Goal: Navigation & Orientation: Find specific page/section

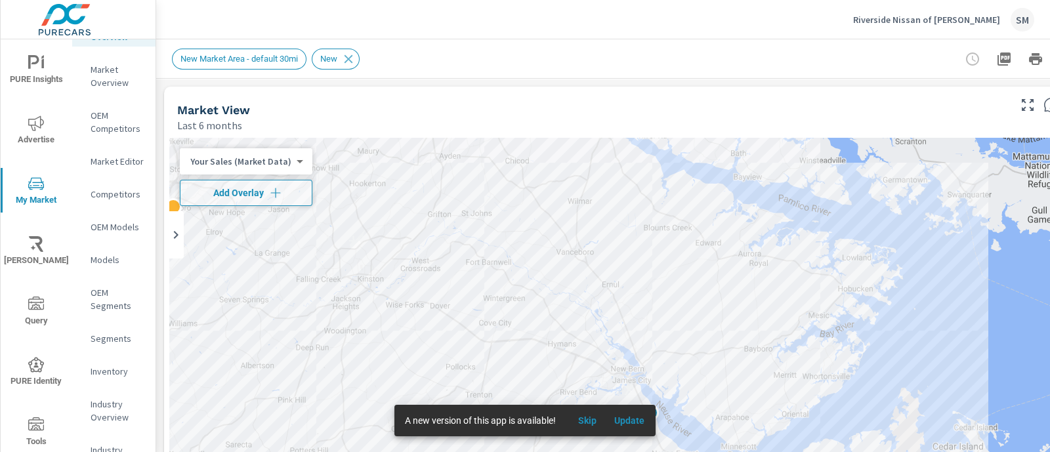
scroll to position [72, 0]
click at [108, 368] on p "Inventory" at bounding box center [118, 371] width 54 height 13
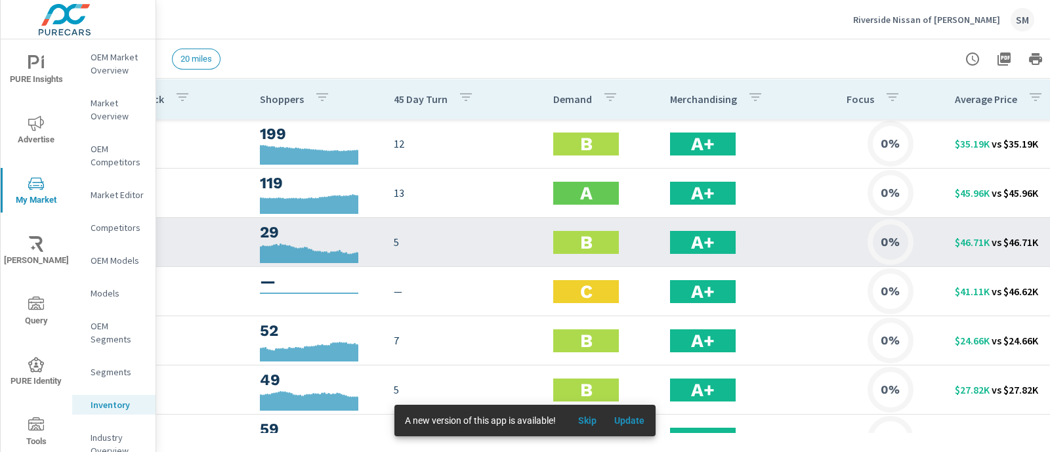
scroll to position [0, 307]
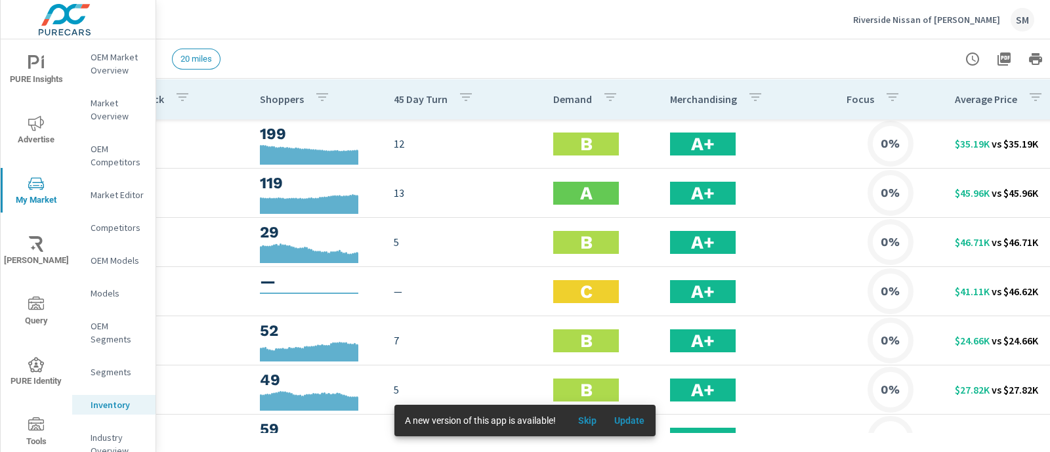
drag, startPoint x: 583, startPoint y: 425, endPoint x: 645, endPoint y: 22, distance: 407.8
click at [582, 425] on span "Skip" at bounding box center [588, 421] width 32 height 12
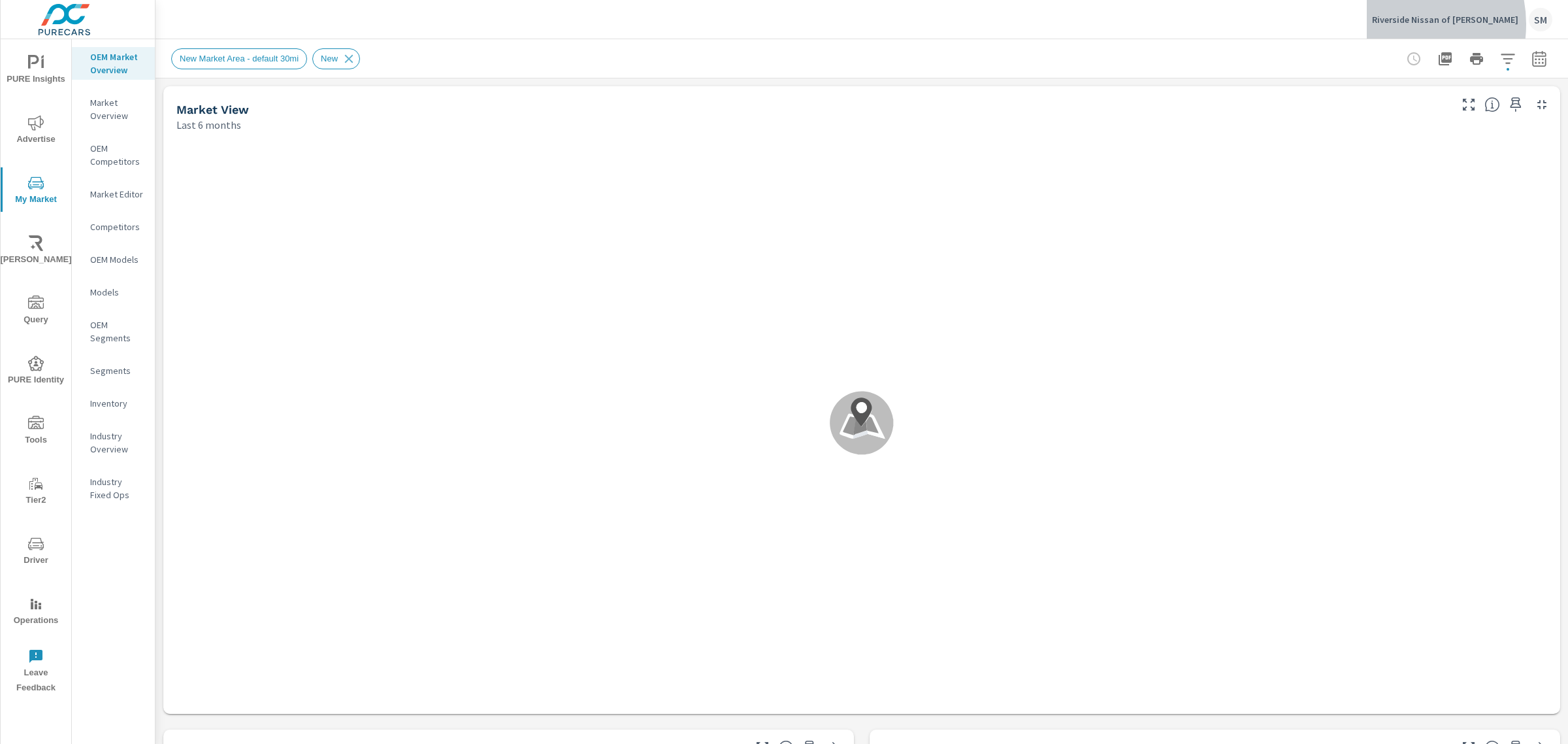
click at [1430, 24] on p "Riverside Nissan of [PERSON_NAME]" at bounding box center [1445, 20] width 146 height 12
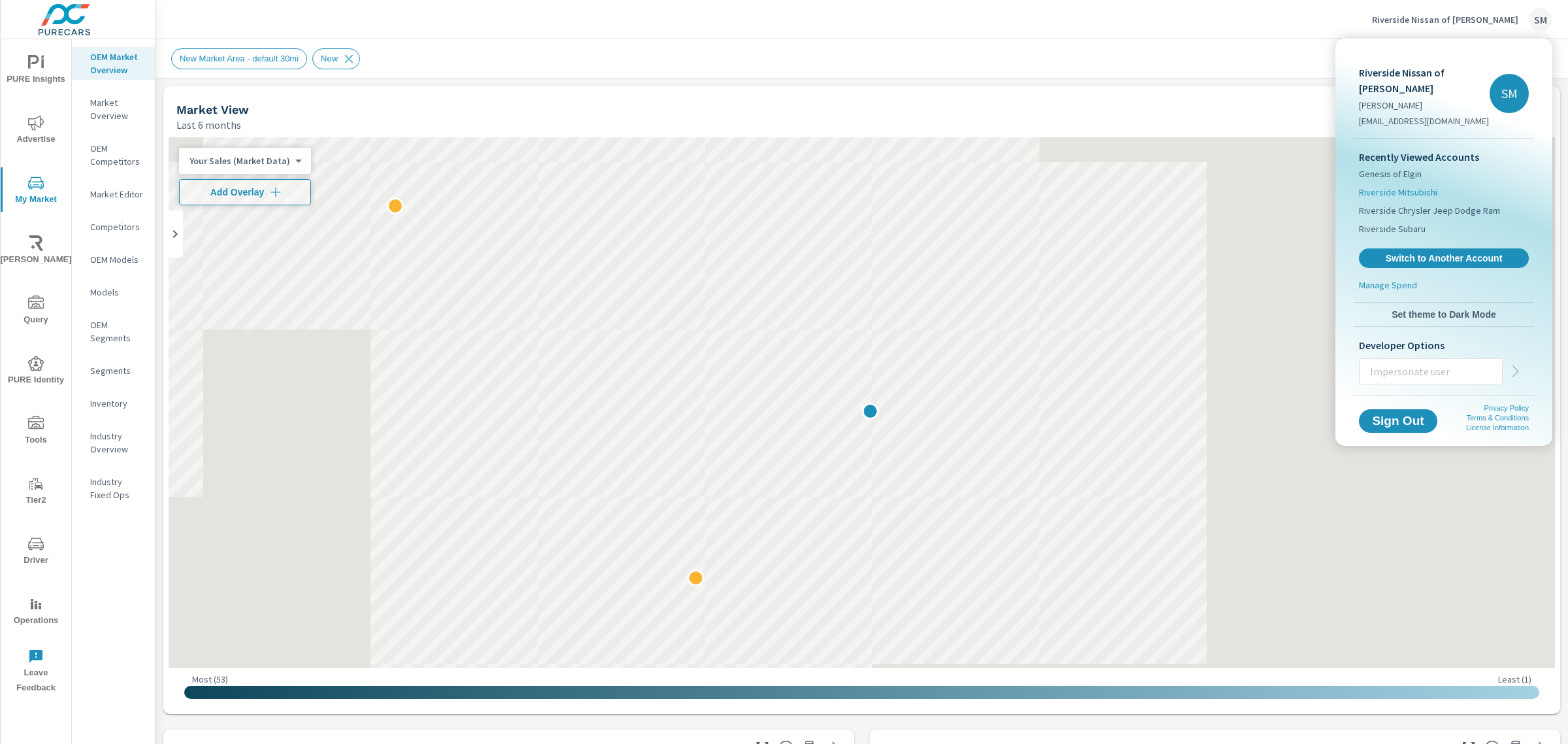
click at [1399, 185] on span "Riverside Mitsubishi" at bounding box center [1398, 191] width 79 height 13
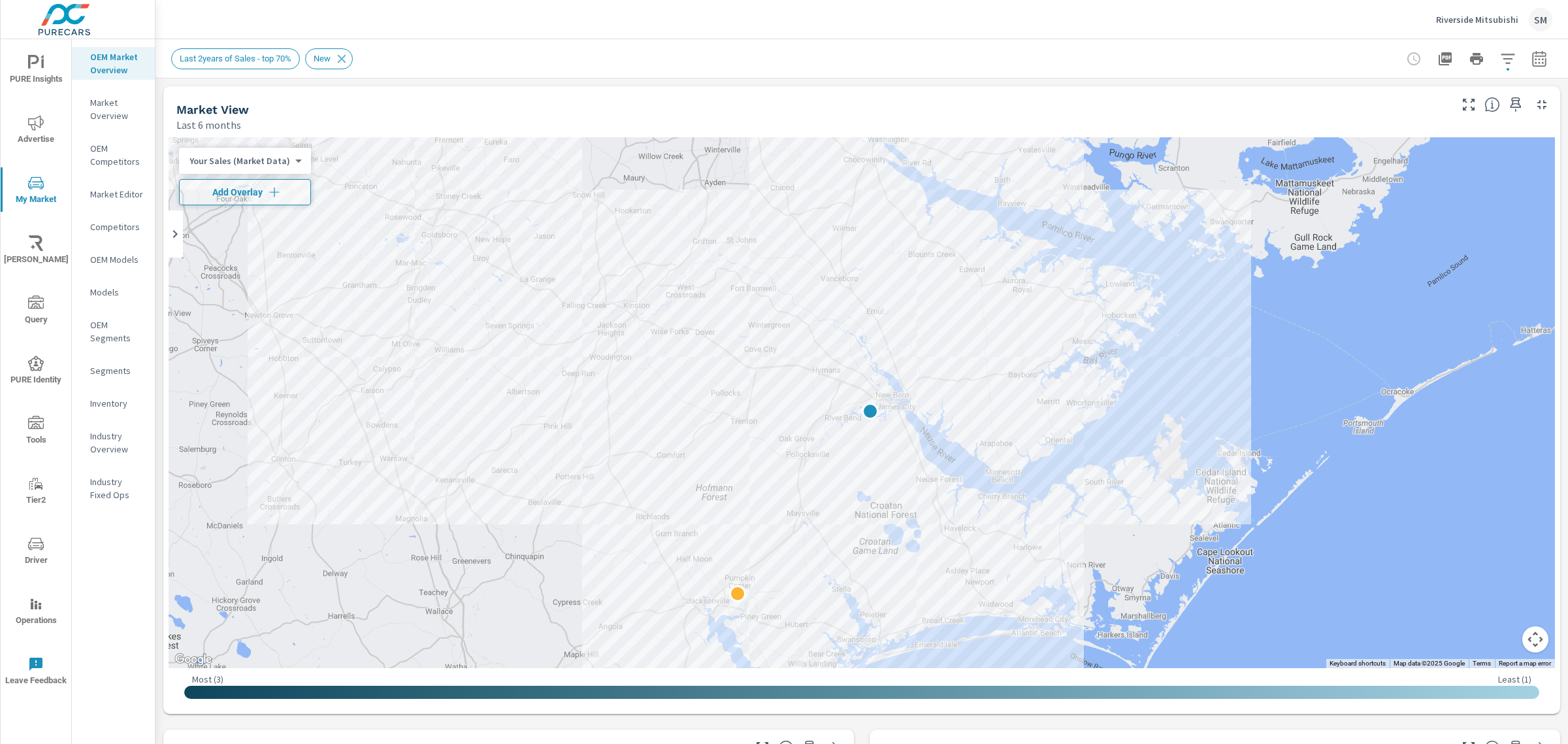
click at [1488, 20] on p "Riverside Mitsubishi" at bounding box center [1477, 20] width 83 height 12
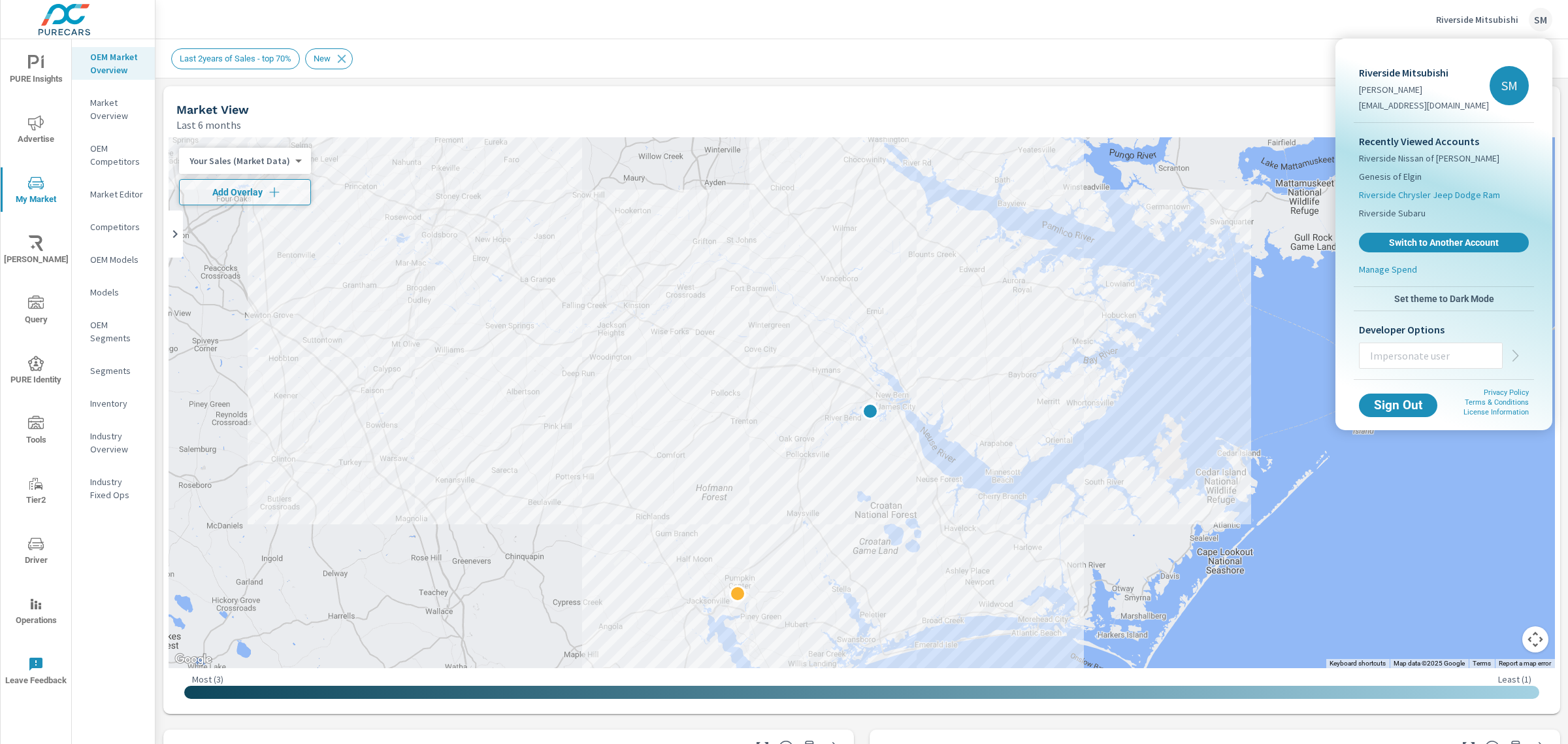
click at [1401, 197] on span "Riverside Chrysler Jeep Dodge Ram" at bounding box center [1430, 194] width 141 height 13
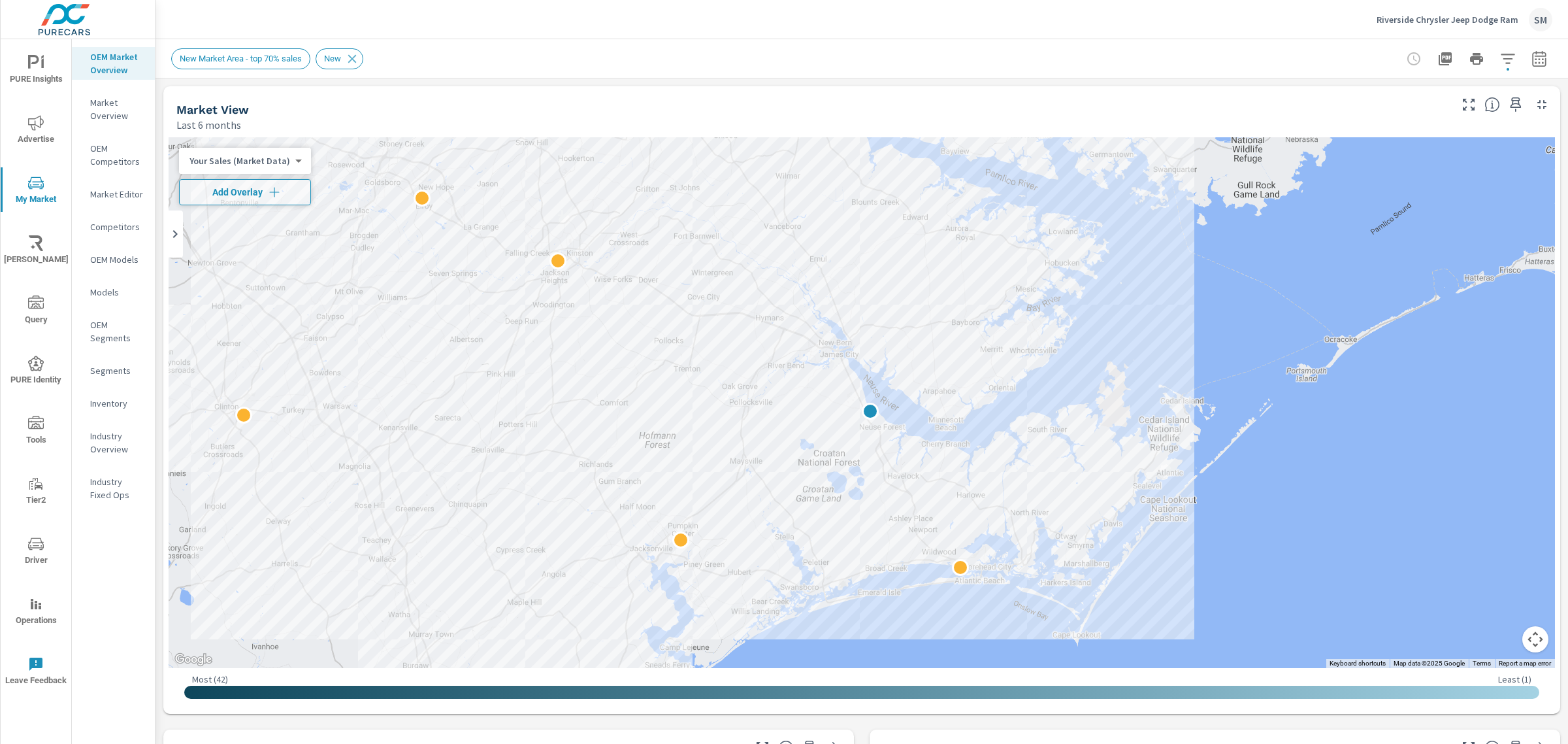
click at [1429, 24] on p "Riverside Chrysler Jeep Dodge Ram" at bounding box center [1448, 20] width 141 height 12
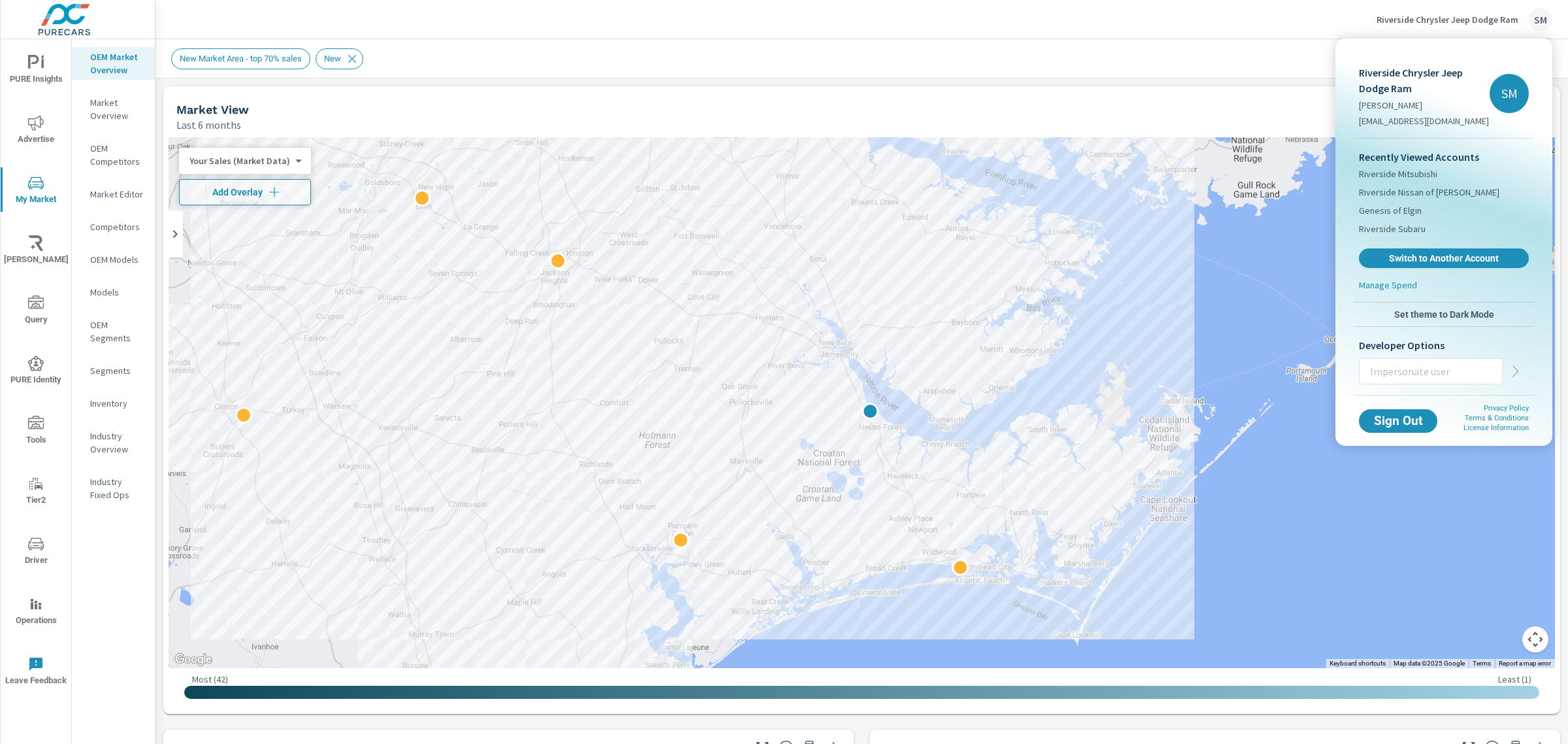
click at [1173, 44] on div at bounding box center [784, 372] width 1568 height 744
